Goal: Subscribe to service/newsletter

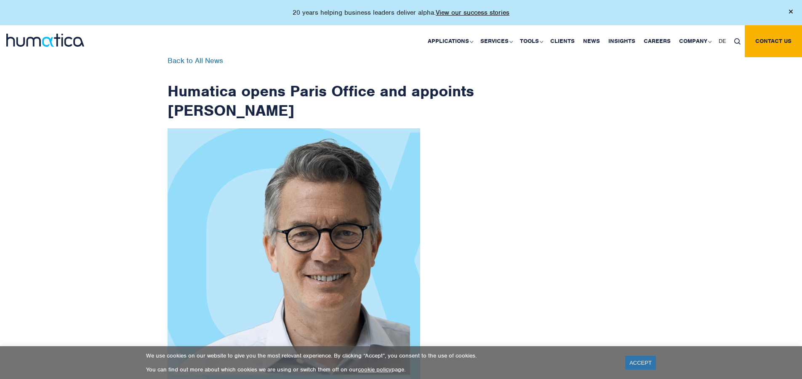
scroll to position [1344, 0]
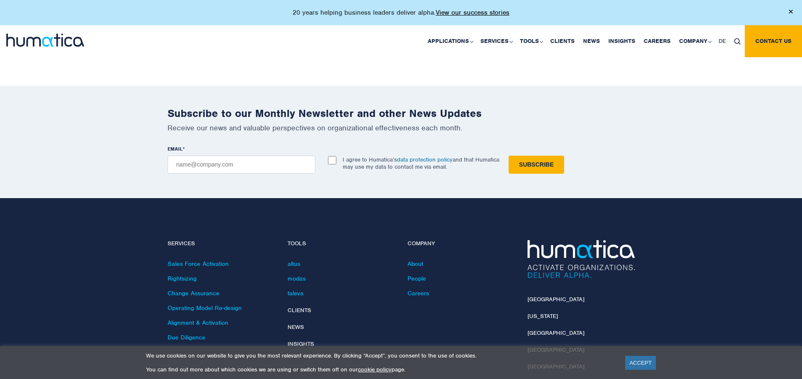
checkbox input "true"
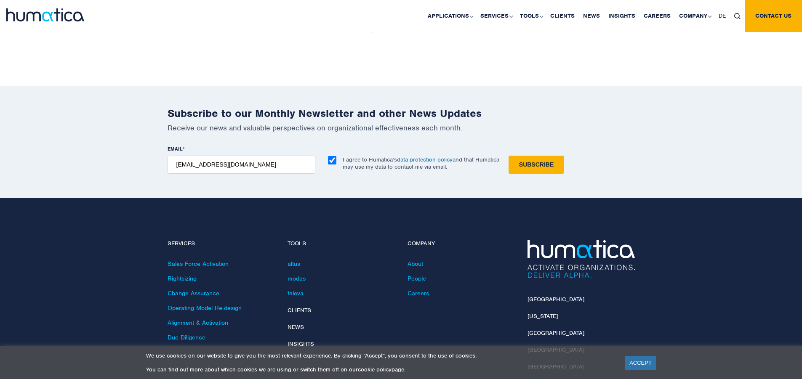
type input "[EMAIL_ADDRESS][DOMAIN_NAME]"
click at [509, 156] on input "Subscribe" at bounding box center [537, 165] width 56 height 18
